Goal: Check status: Check status

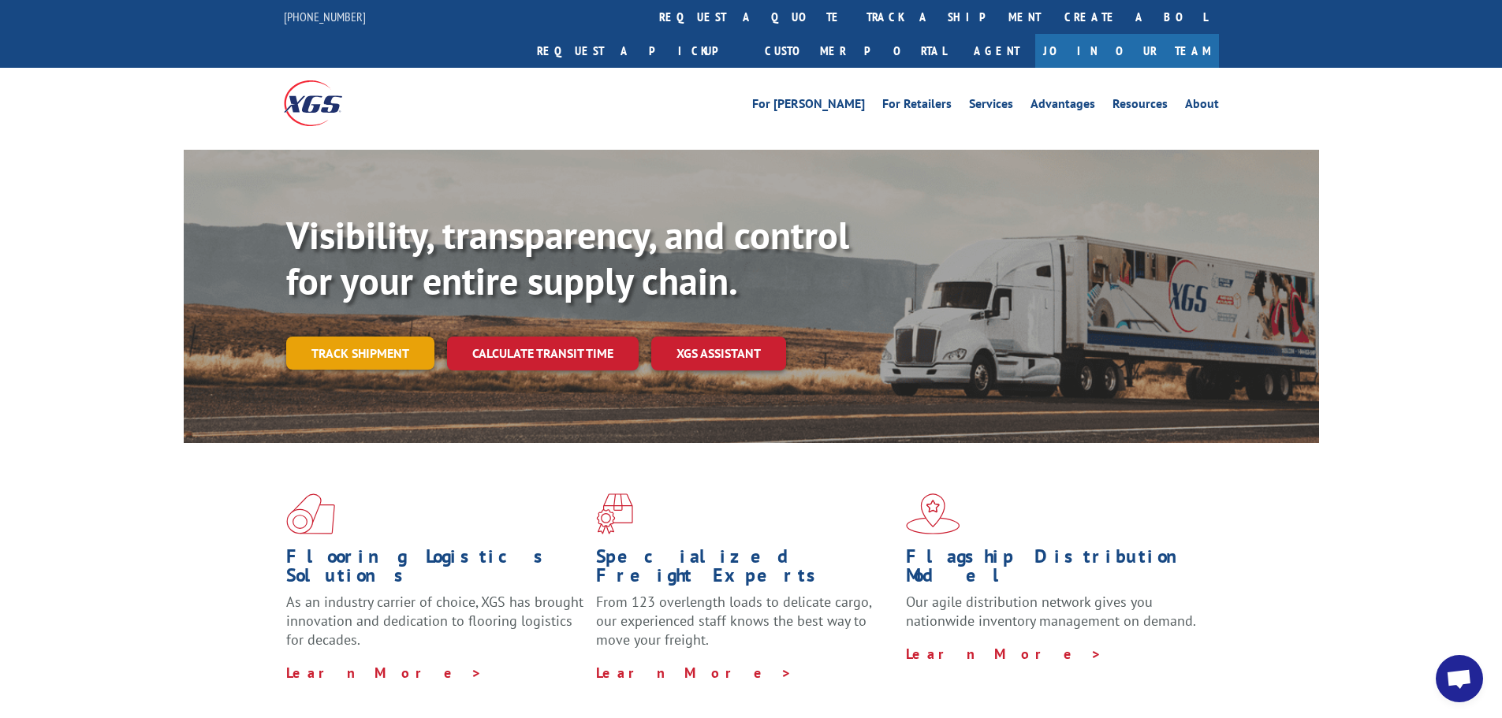
click at [347, 337] on link "Track shipment" at bounding box center [360, 353] width 148 height 33
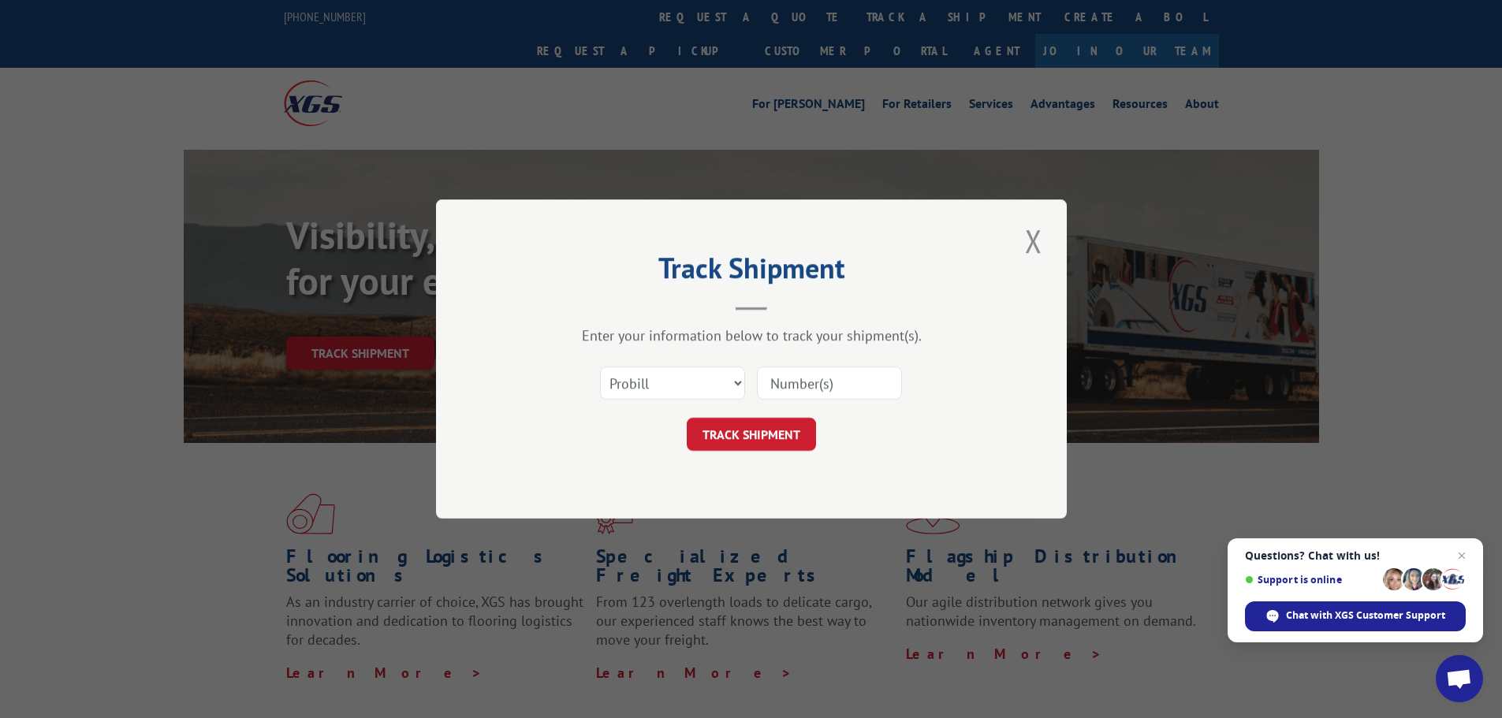
paste input "16955669"
type input "16955669"
click at [790, 431] on button "TRACK SHIPMENT" at bounding box center [751, 434] width 129 height 33
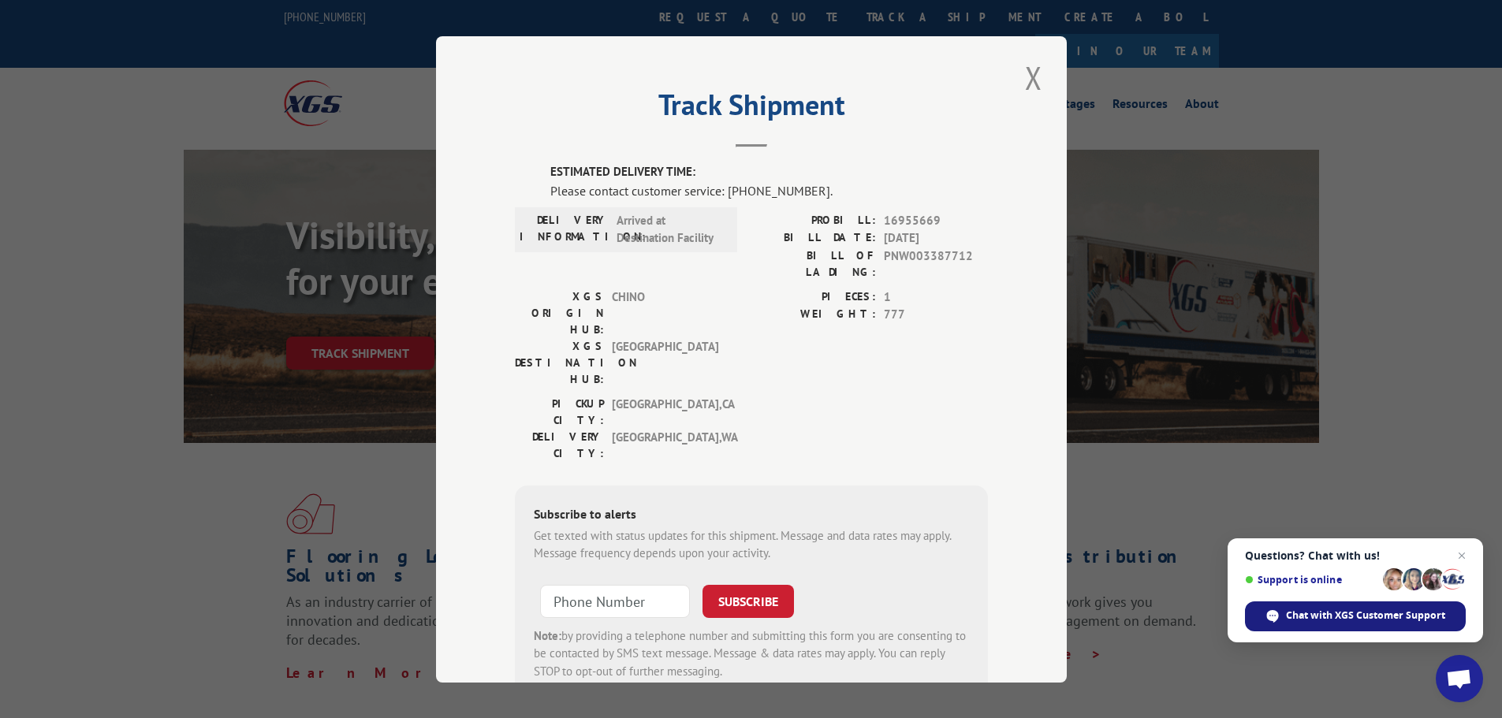
click at [1330, 617] on span "Chat with XGS Customer Support" at bounding box center [1365, 616] width 159 height 14
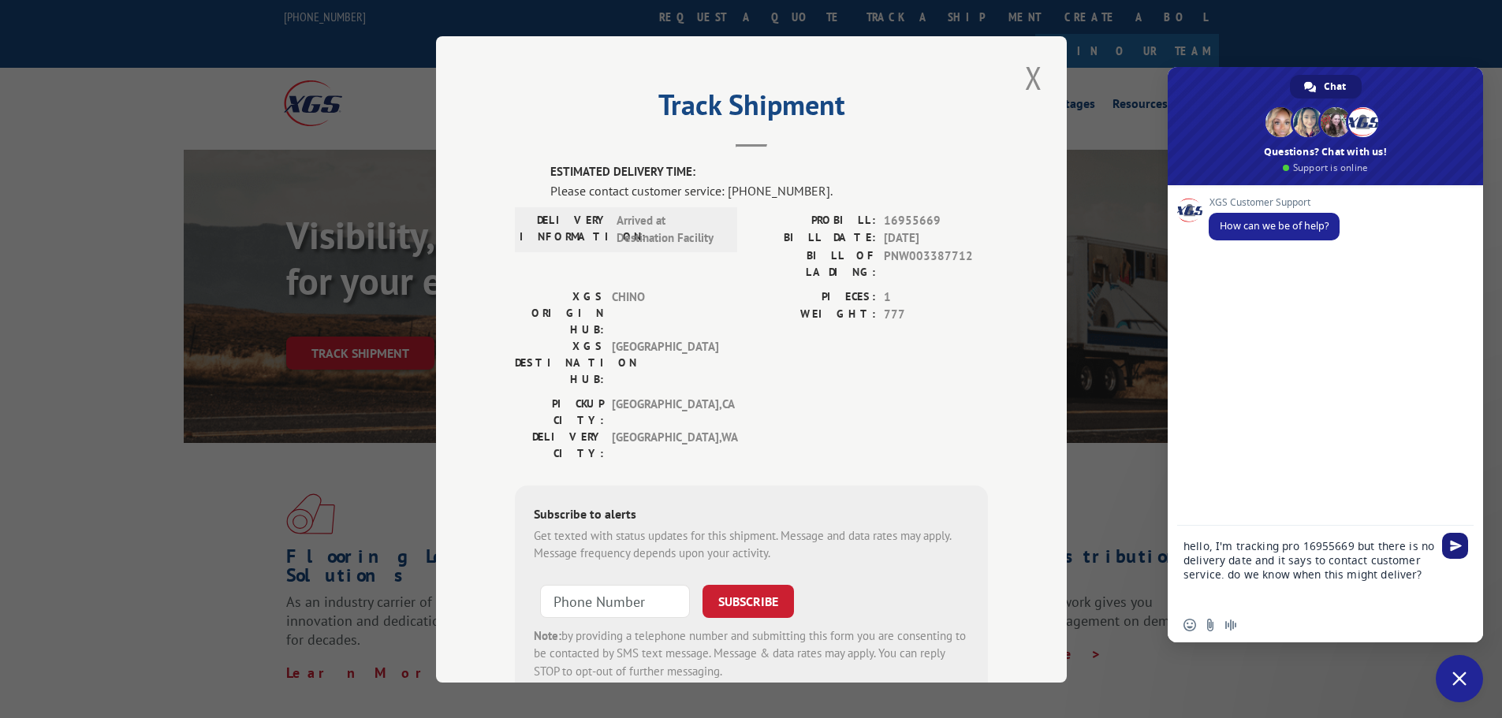
type textarea "hello, I'm tracking pro 16955669 but there is no delivery date and it says to c…"
click at [1456, 540] on span "Send" at bounding box center [1456, 546] width 12 height 12
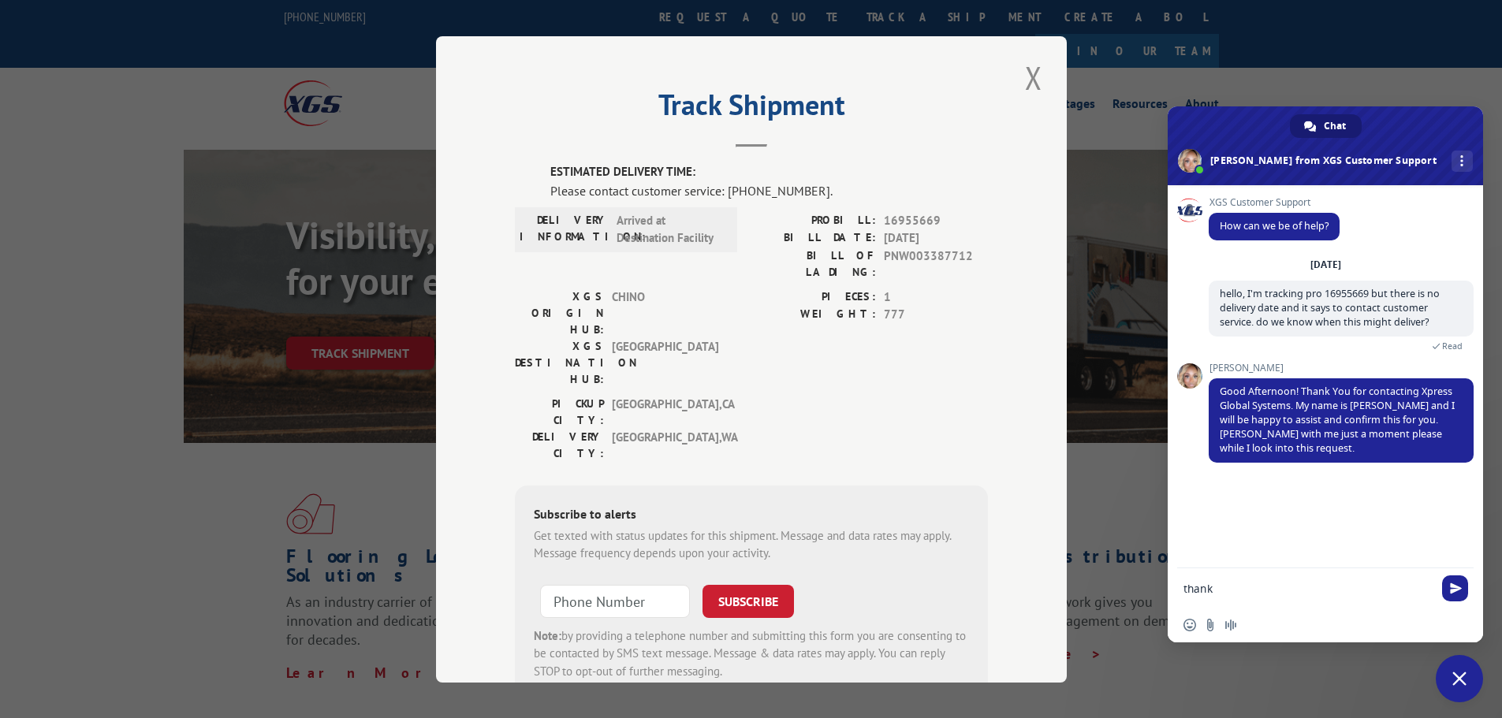
type textarea "thanks"
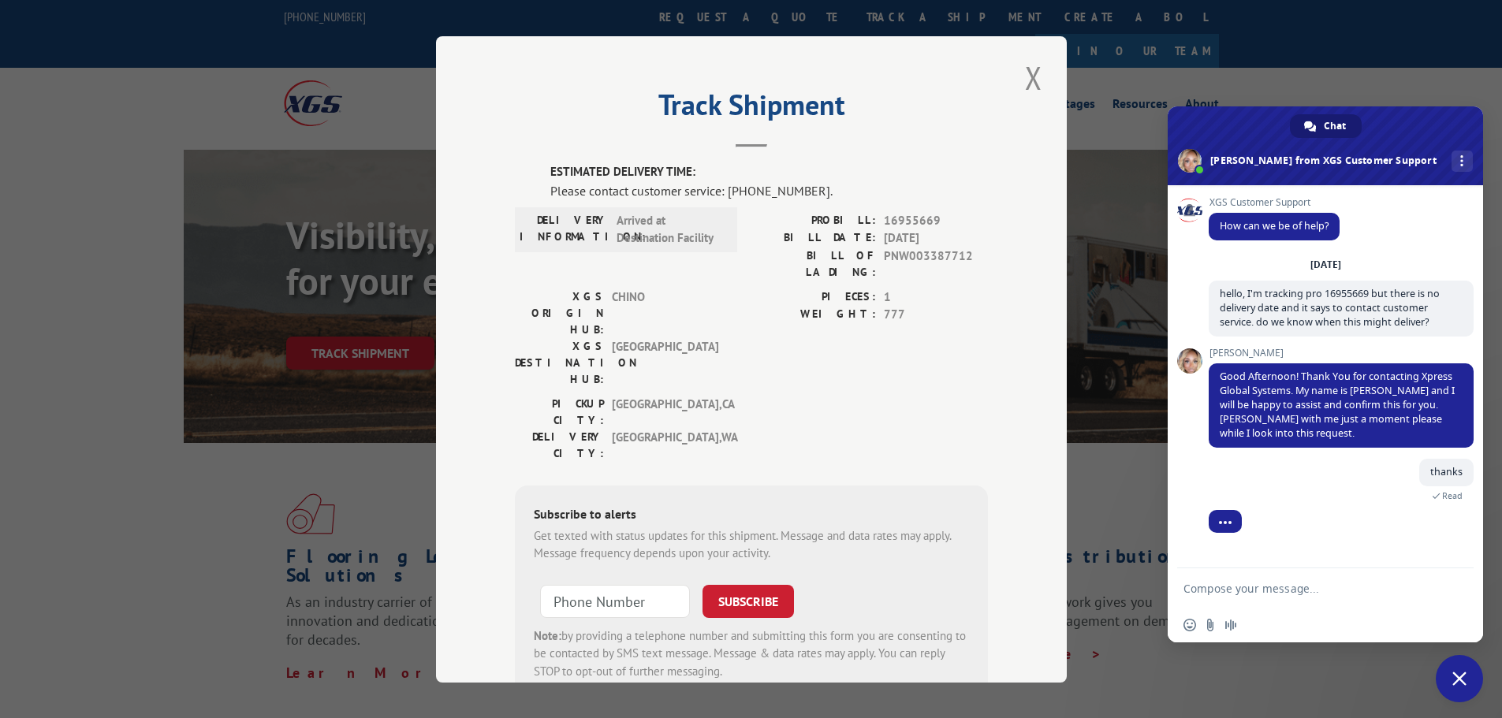
scroll to position [19, 0]
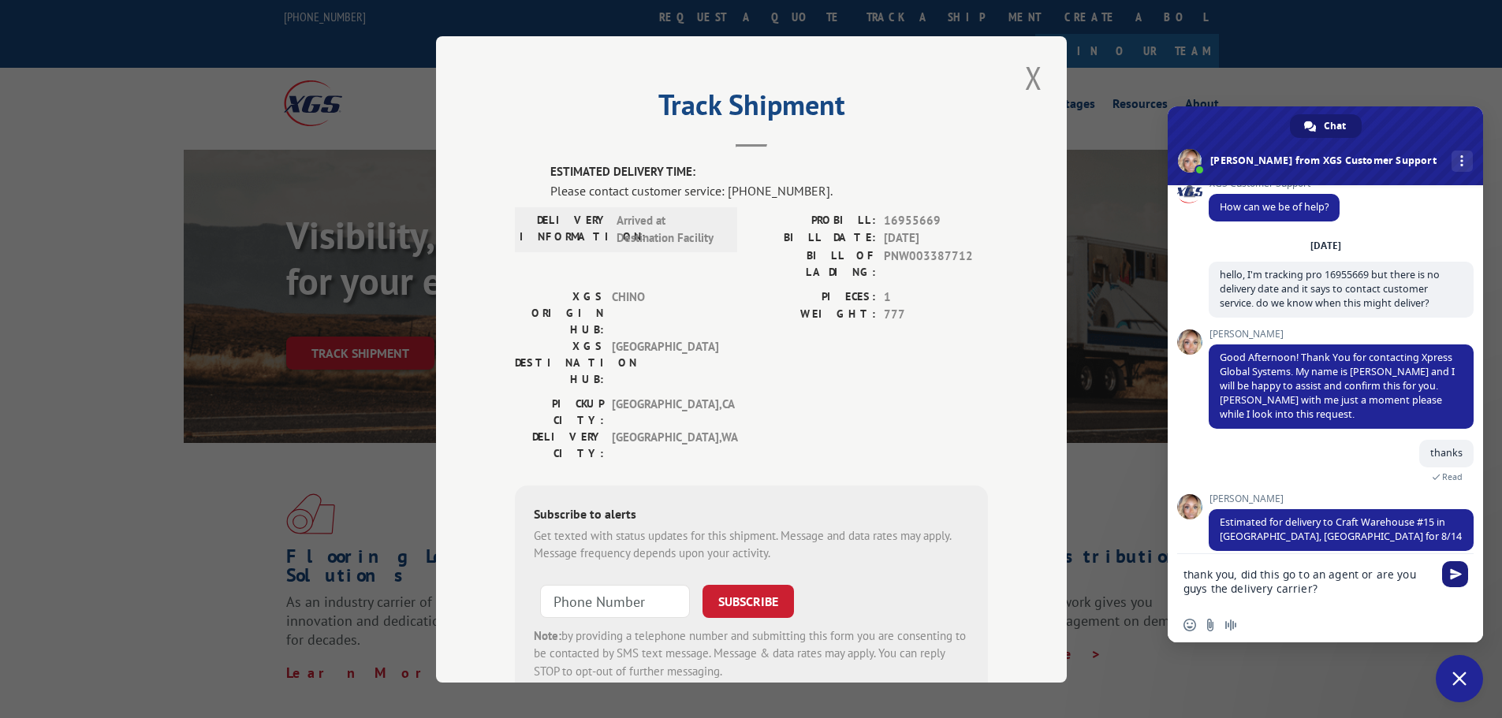
type textarea "thank you, did this go to an agent or are you guys the delivery carrier?"
click at [1456, 572] on span "Send" at bounding box center [1456, 575] width 12 height 12
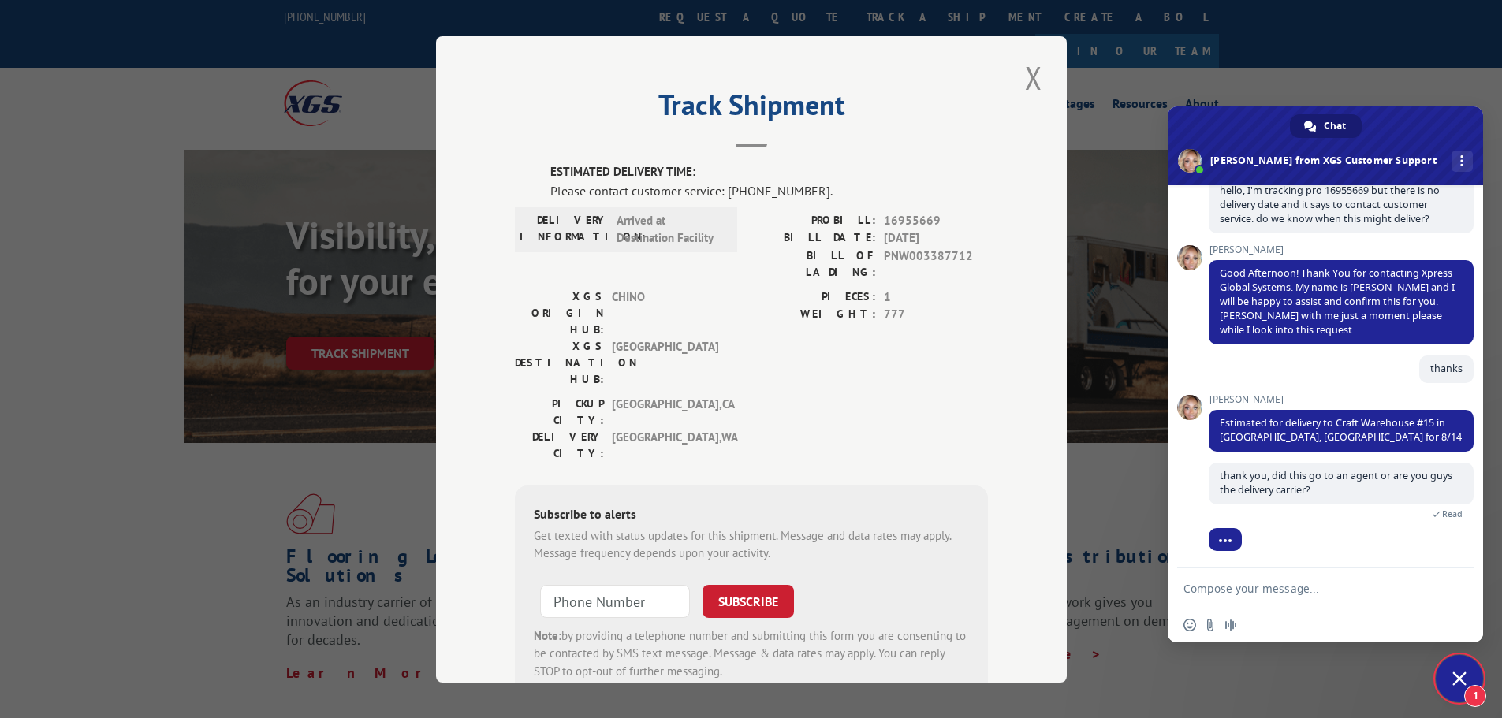
scroll to position [155, 0]
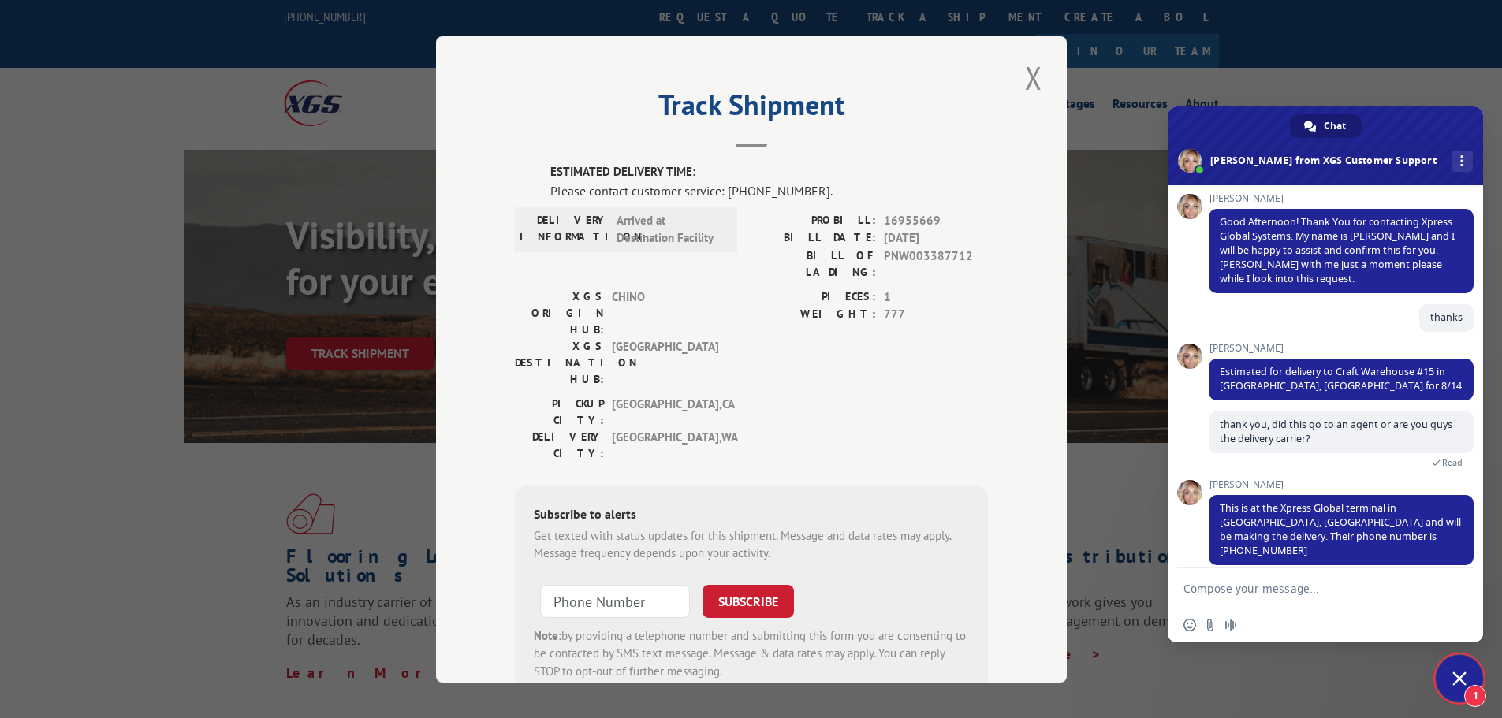
click at [1359, 596] on textarea "Compose your message..." at bounding box center [1310, 588] width 252 height 39
type textarea "perfect, thank you very much"
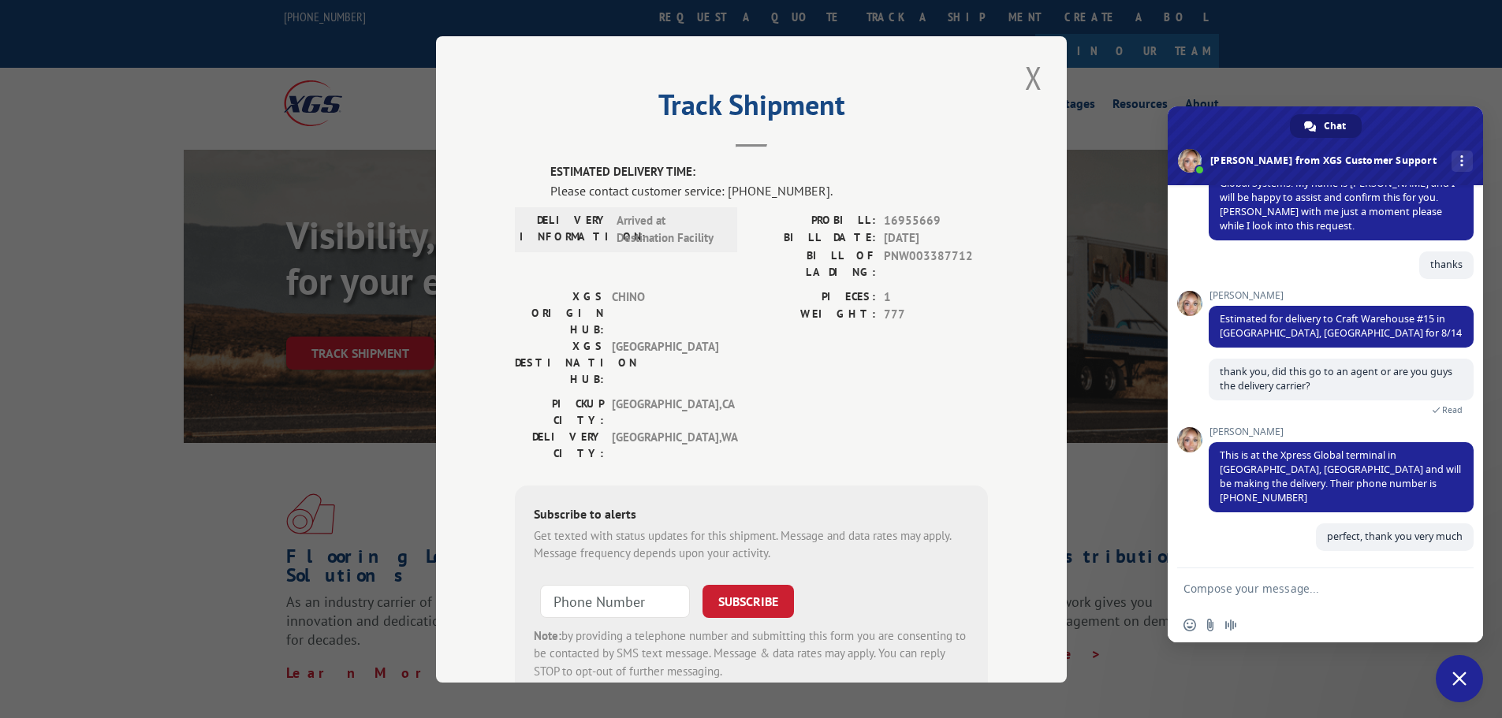
scroll to position [193, 0]
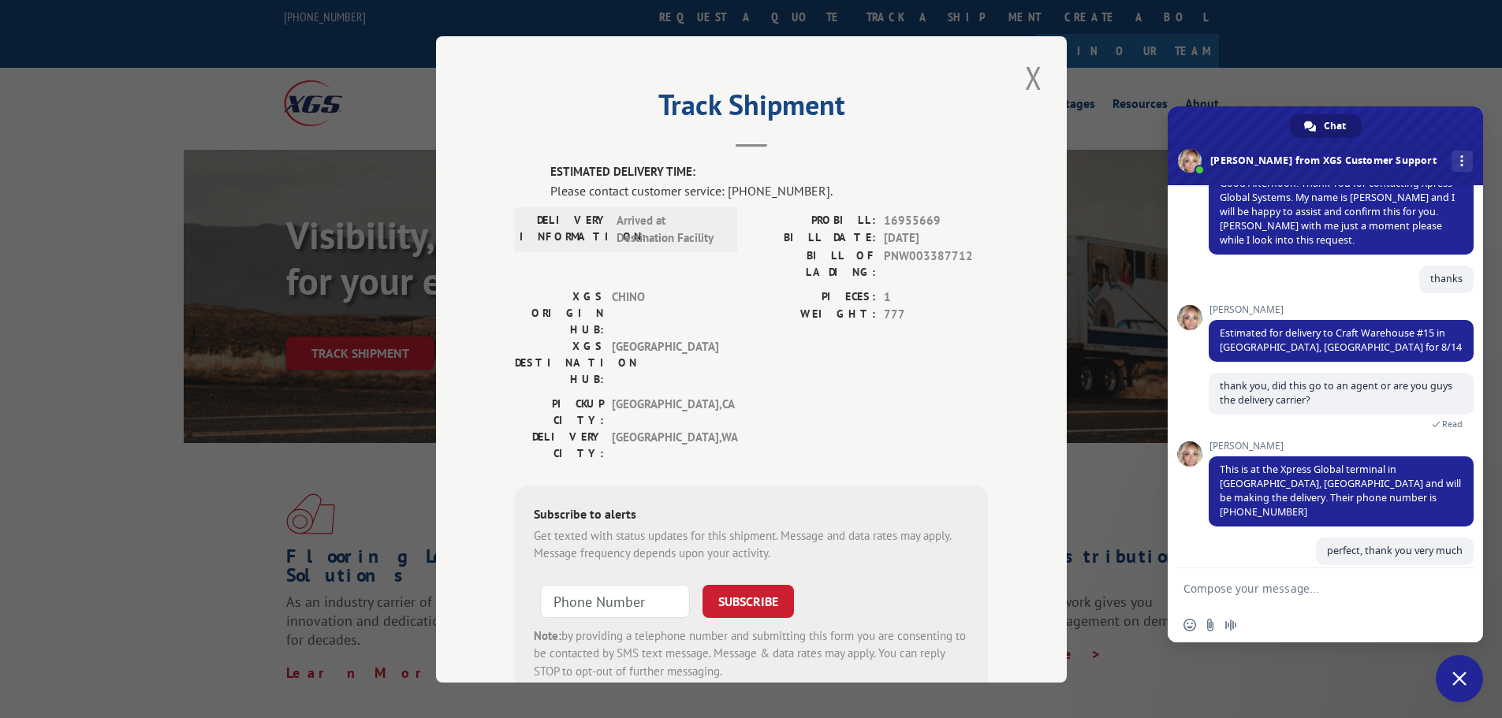
click at [1356, 584] on textarea "Compose your message..." at bounding box center [1310, 588] width 252 height 39
type textarea "have a great day!"
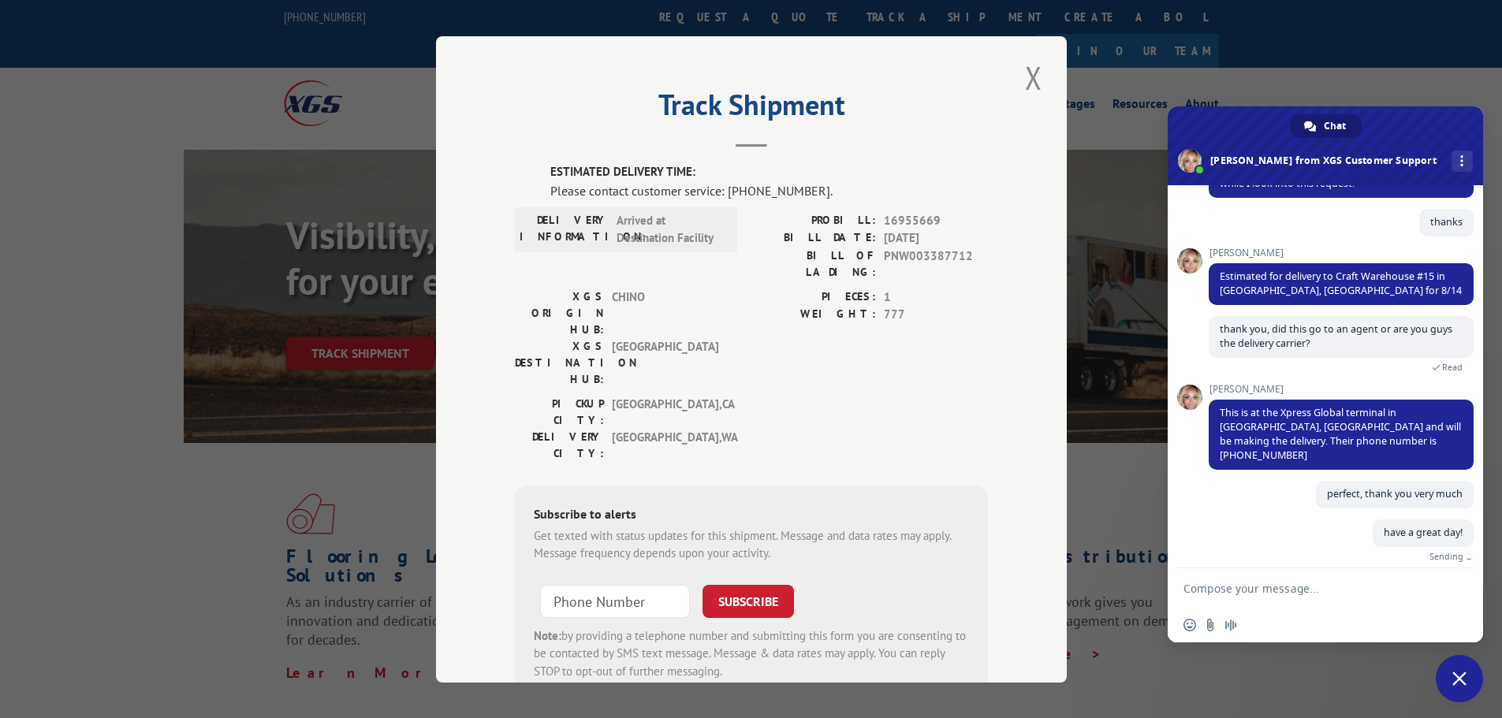
scroll to position [226, 0]
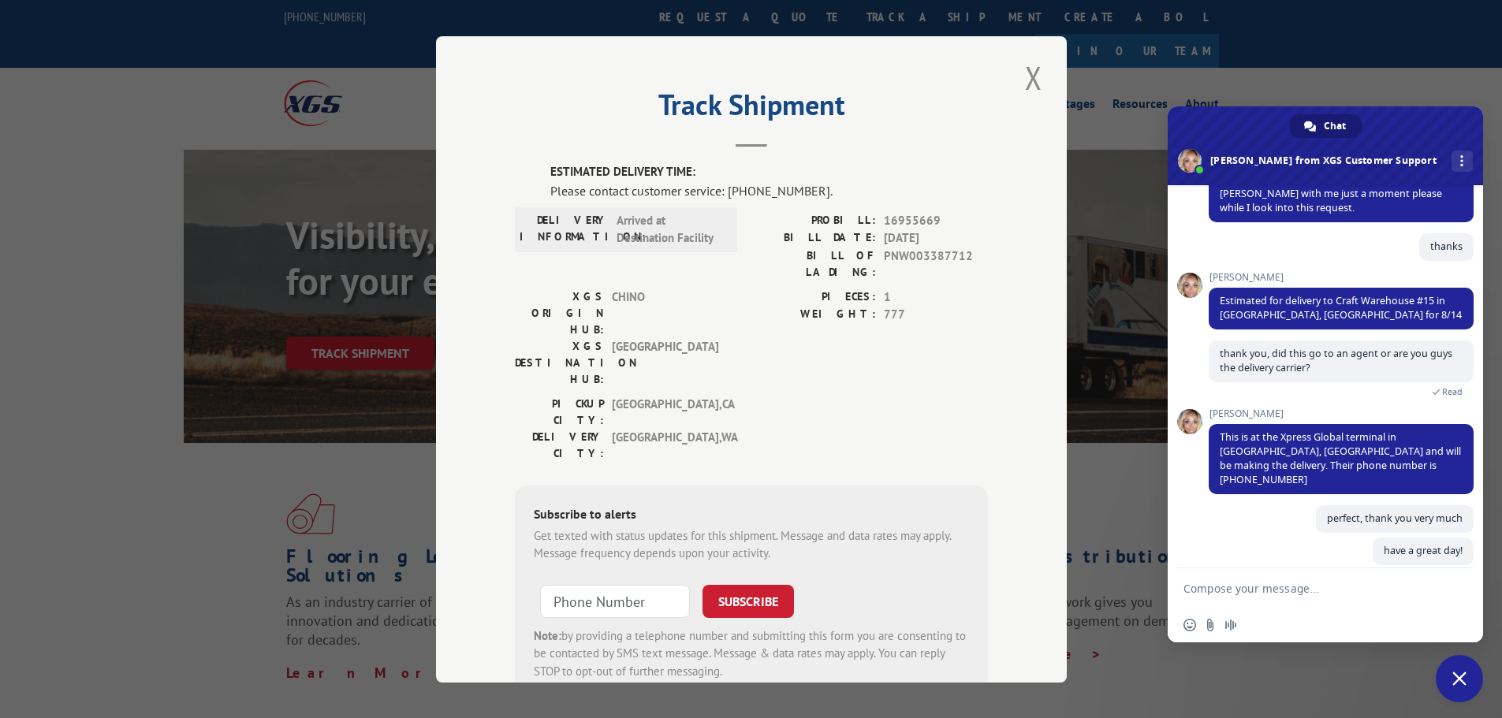
click at [1448, 668] on span "Close chat" at bounding box center [1459, 678] width 47 height 47
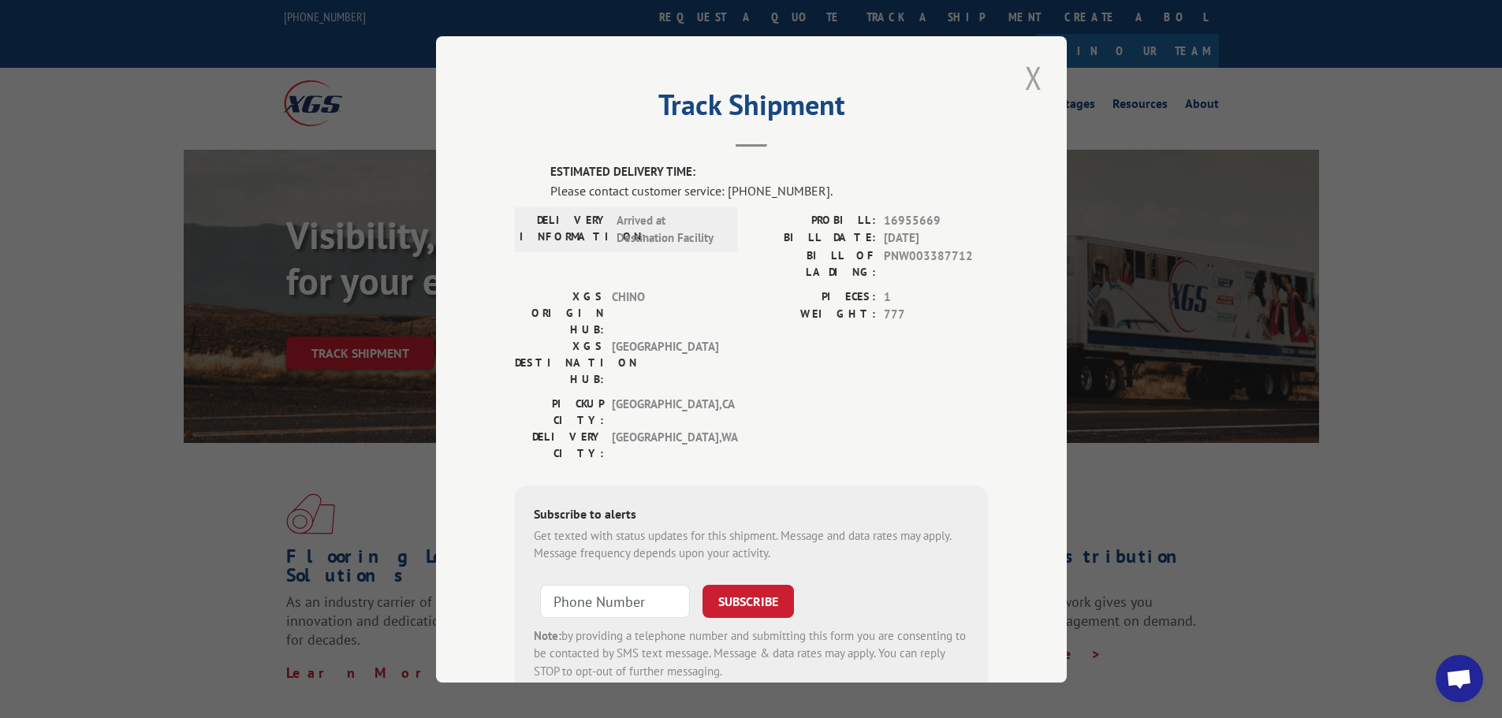
click at [1032, 83] on button "Close modal" at bounding box center [1033, 77] width 27 height 43
